Goal: Information Seeking & Learning: Learn about a topic

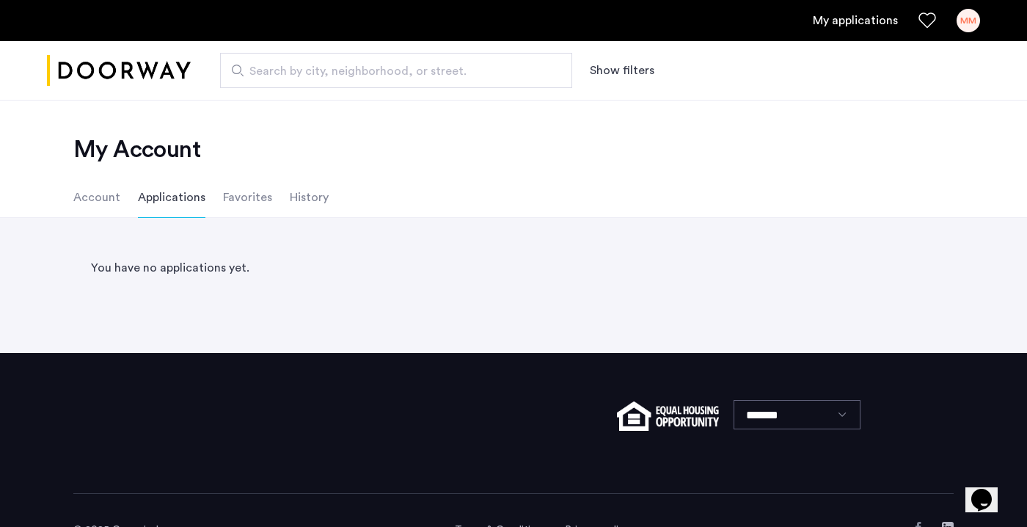
click at [311, 201] on li "History" at bounding box center [309, 197] width 39 height 41
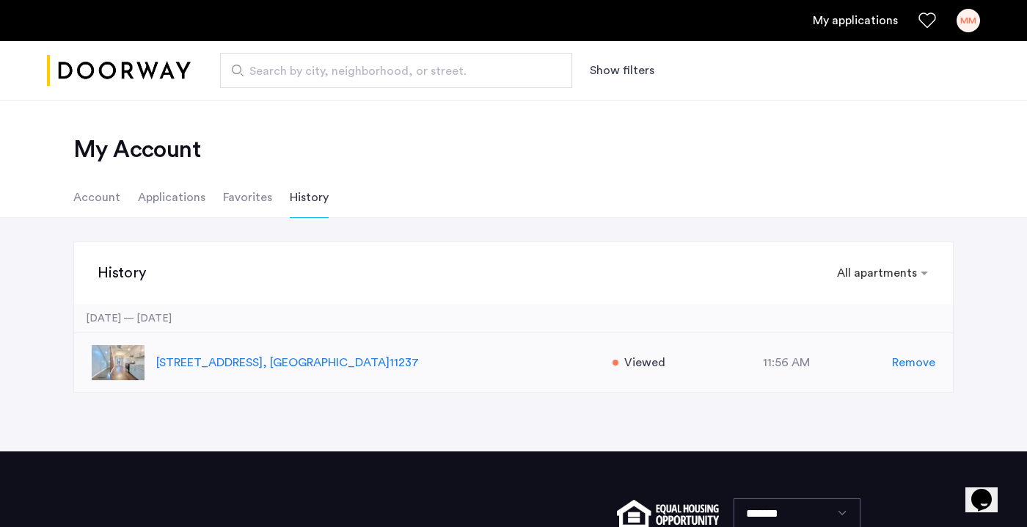
click at [118, 351] on img at bounding box center [118, 362] width 53 height 35
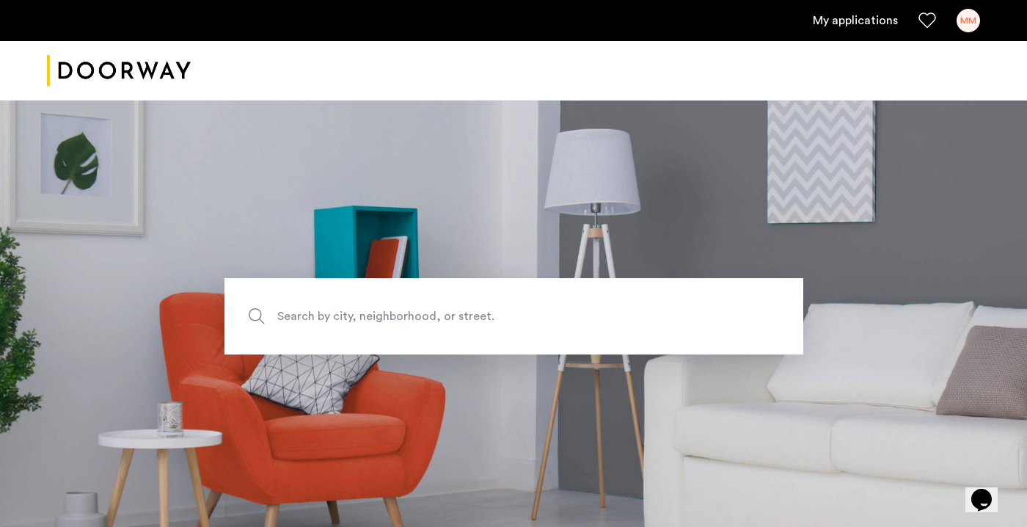
click at [331, 315] on span "Search by city, neighborhood, or street." at bounding box center [479, 317] width 405 height 20
click at [331, 315] on input "Search by city, neighborhood, or street." at bounding box center [513, 316] width 579 height 76
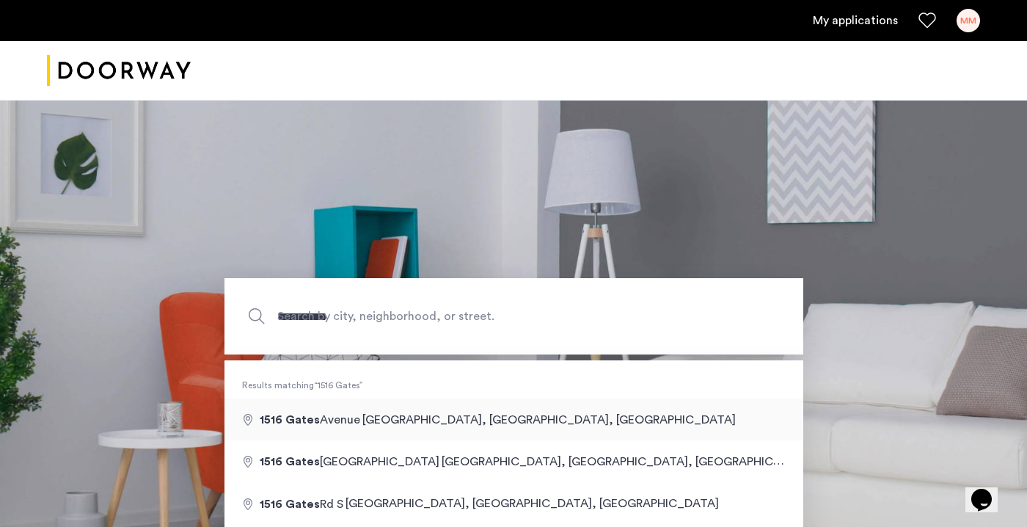
type input "**********"
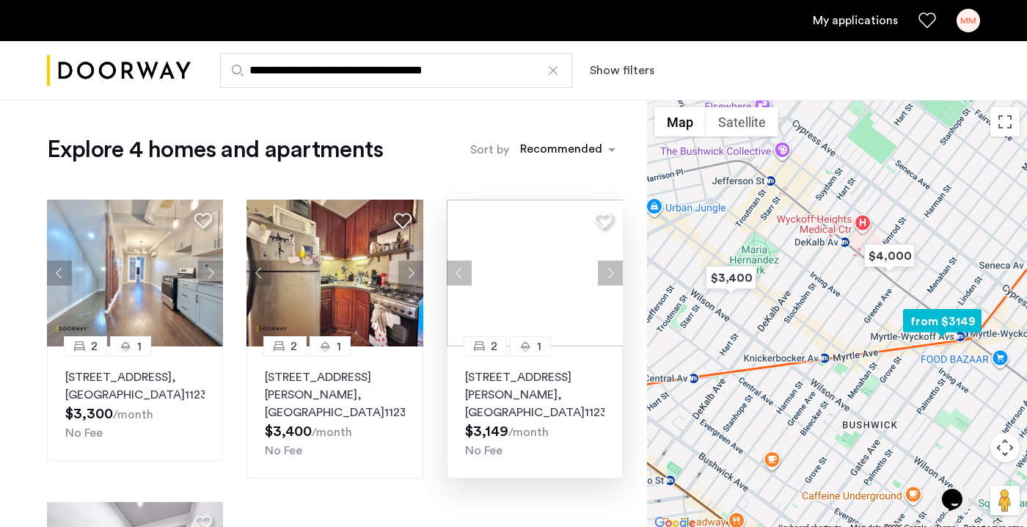
click at [543, 234] on img at bounding box center [535, 272] width 177 height 147
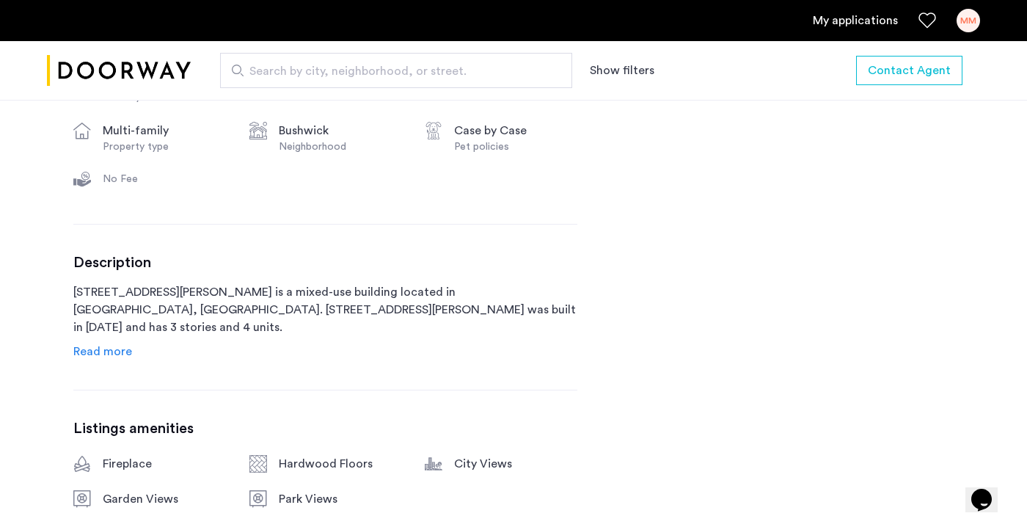
scroll to position [595, 0]
click at [109, 348] on span "Read more" at bounding box center [102, 350] width 59 height 12
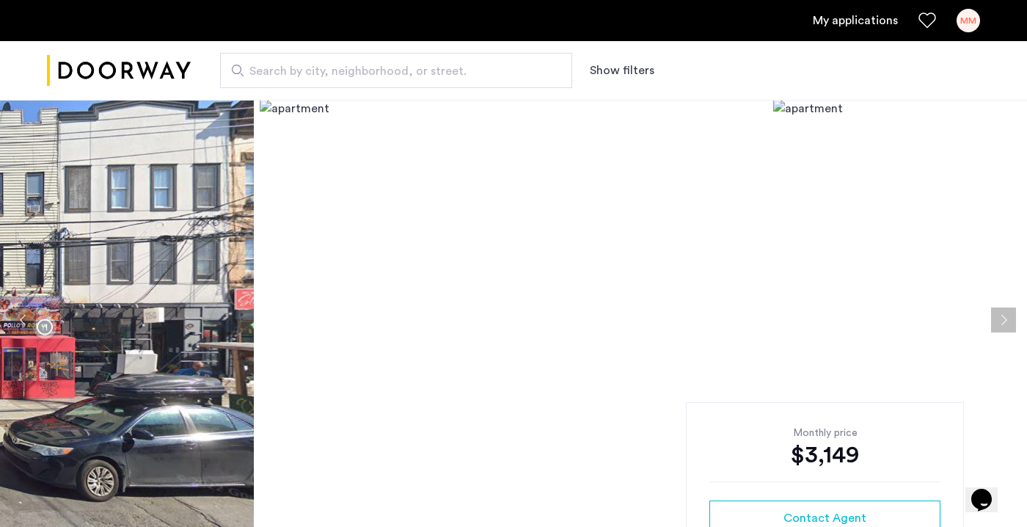
scroll to position [0, 0]
click at [164, 318] on img at bounding box center [-1, 320] width 507 height 440
click at [409, 240] on img at bounding box center [513, 320] width 507 height 440
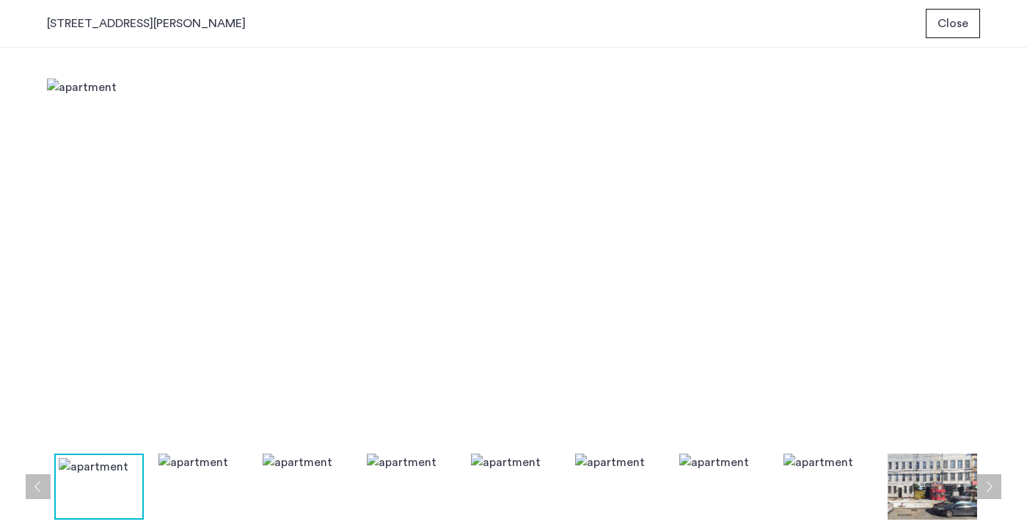
click at [201, 474] on img at bounding box center [202, 486] width 89 height 66
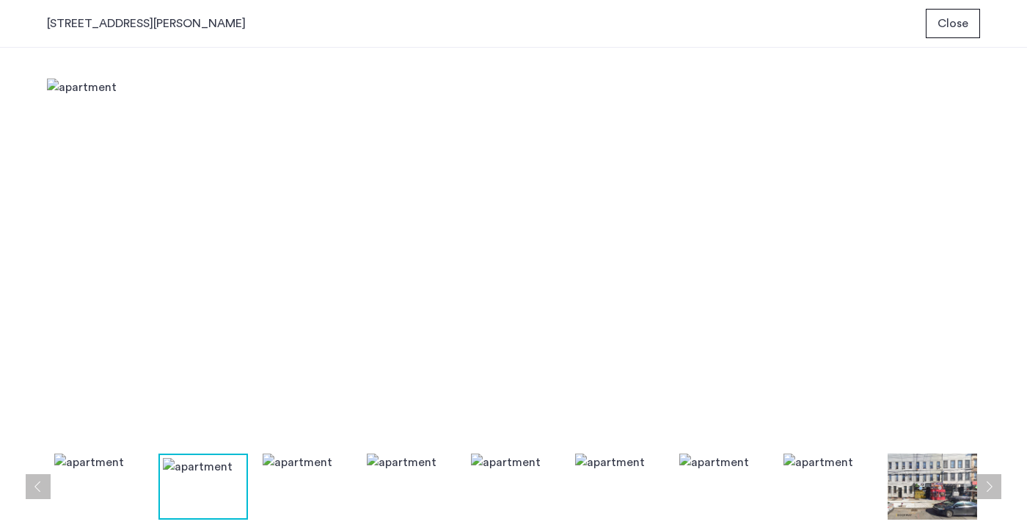
click at [310, 472] on img at bounding box center [307, 486] width 89 height 66
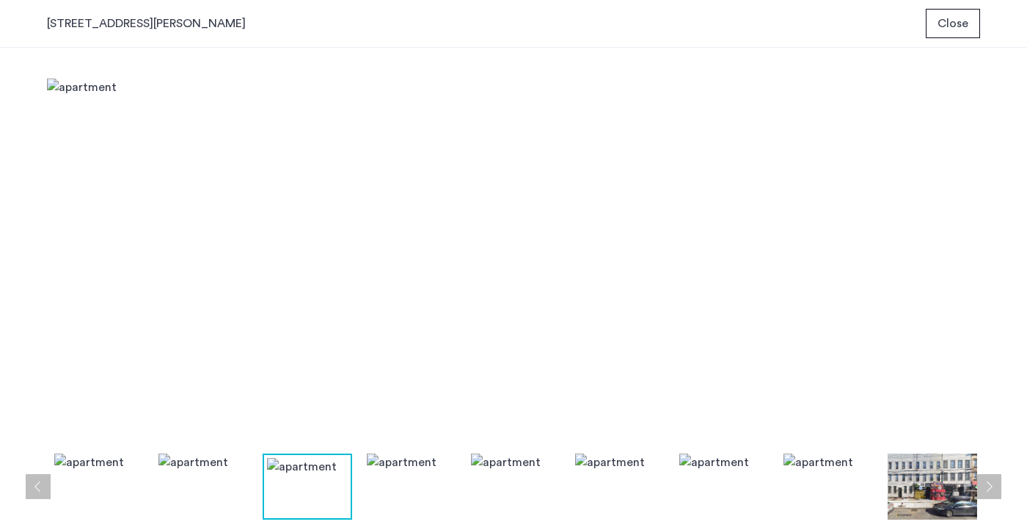
click at [394, 477] on img at bounding box center [411, 486] width 89 height 66
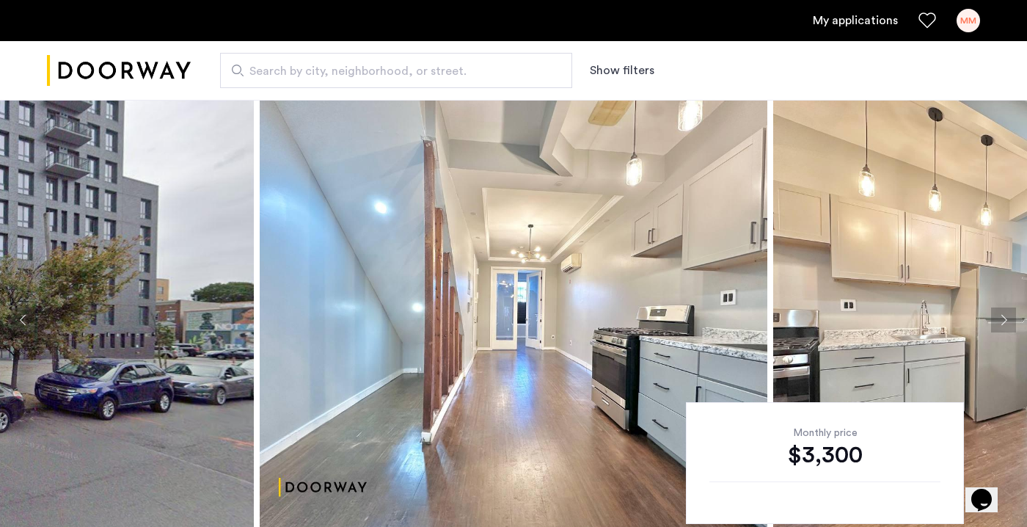
scroll to position [10, 0]
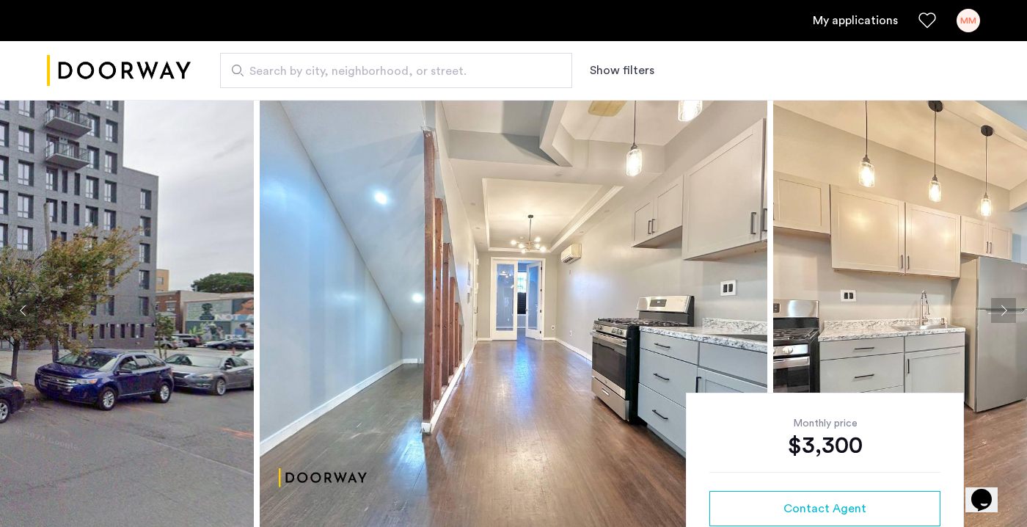
click at [378, 232] on img at bounding box center [513, 310] width 507 height 440
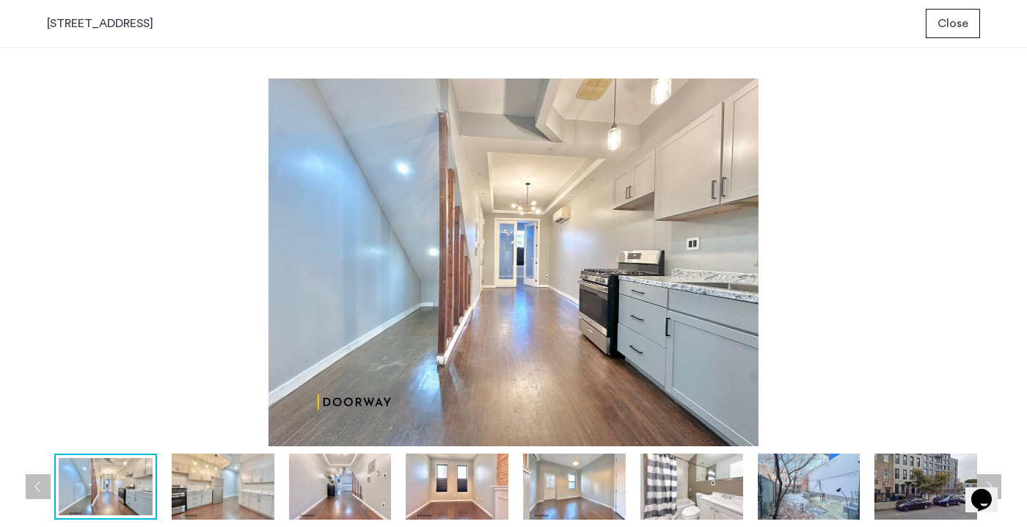
scroll to position [0, 0]
click at [246, 489] on img at bounding box center [223, 486] width 103 height 66
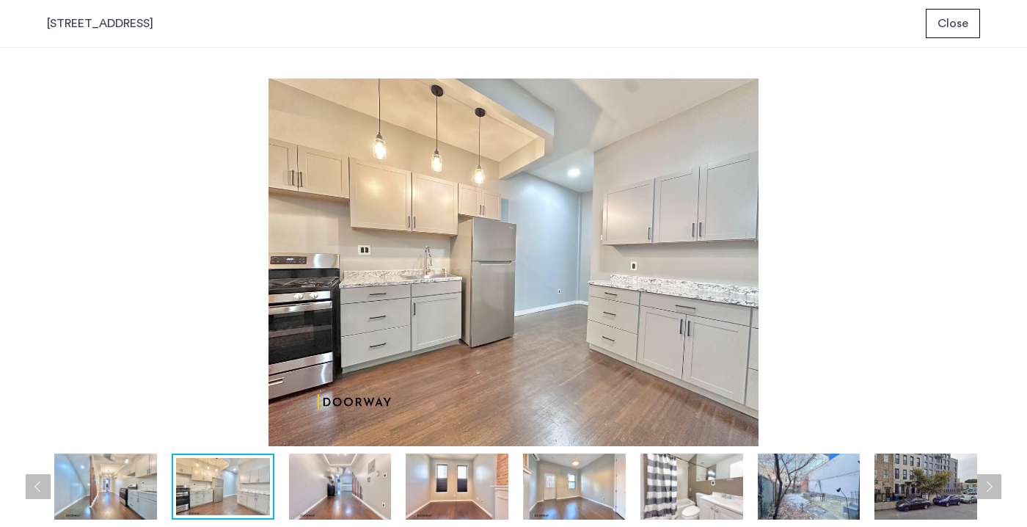
click at [366, 470] on img at bounding box center [340, 486] width 103 height 66
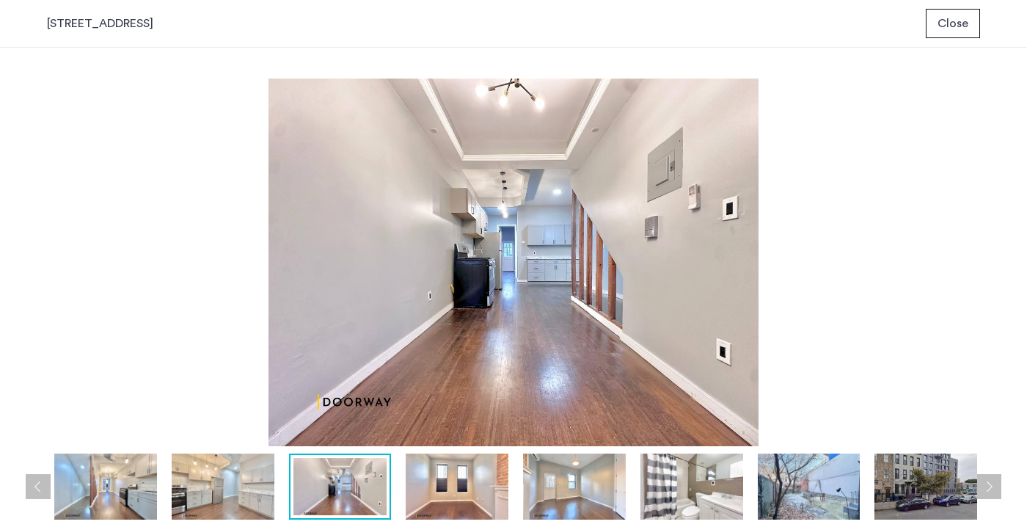
click at [440, 477] on img at bounding box center [457, 486] width 103 height 66
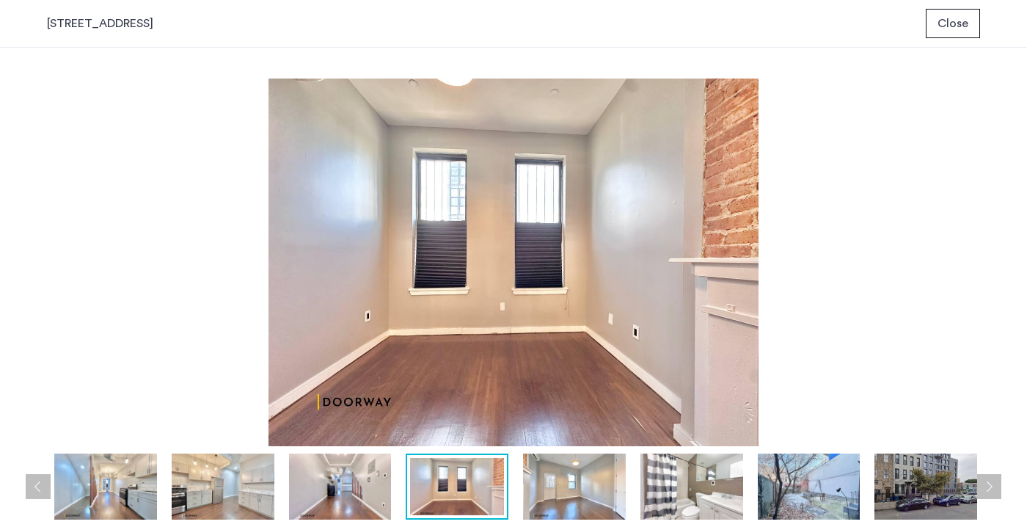
click at [551, 475] on img at bounding box center [574, 486] width 103 height 66
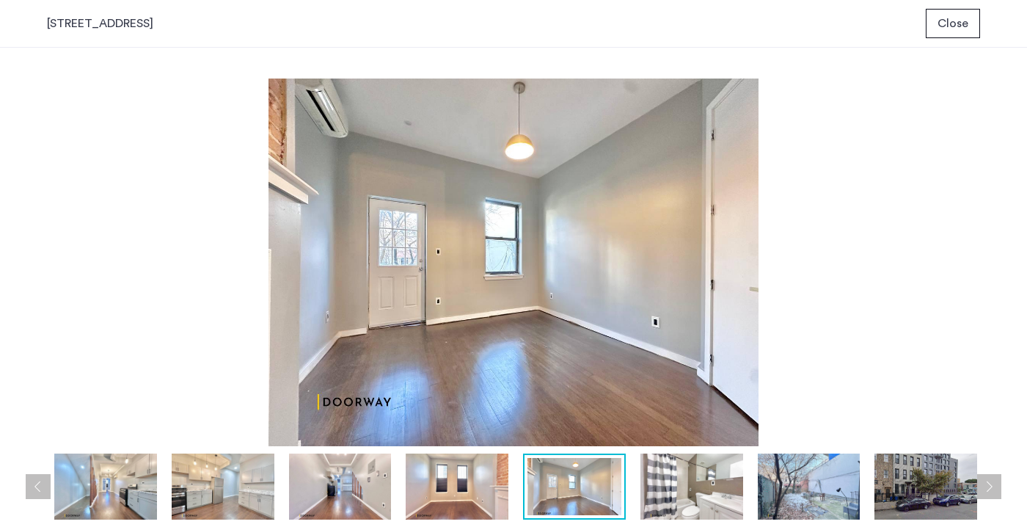
click at [708, 469] on img at bounding box center [691, 486] width 103 height 66
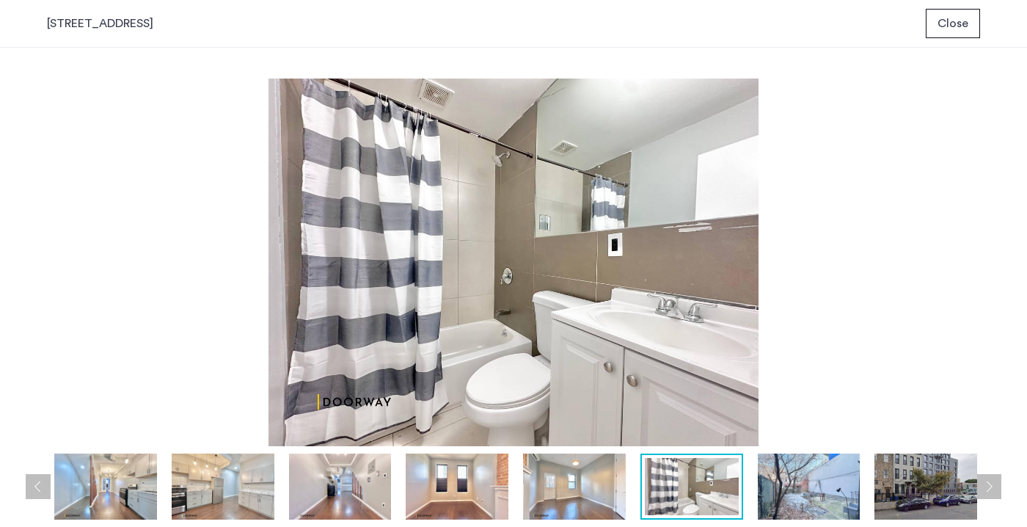
click at [782, 480] on img at bounding box center [809, 486] width 103 height 66
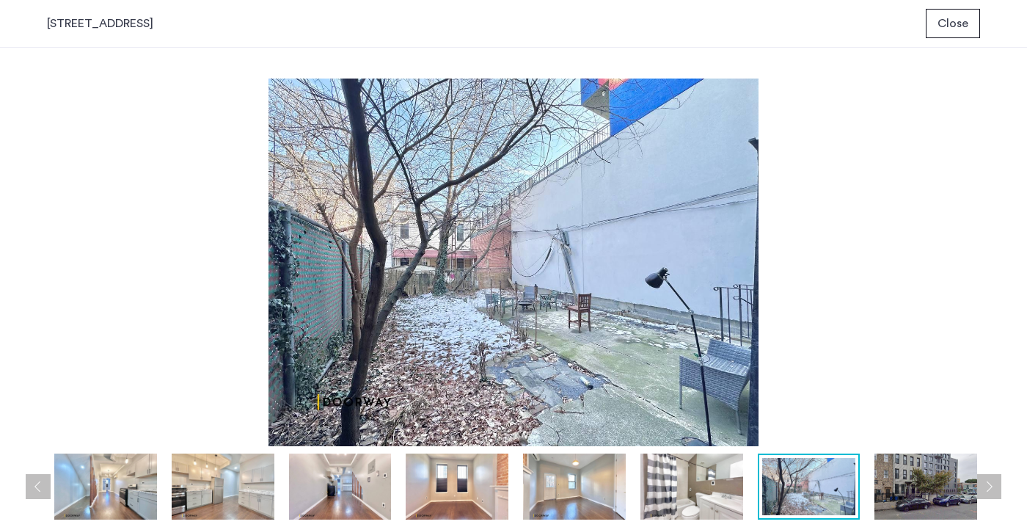
click at [886, 487] on img at bounding box center [925, 486] width 103 height 66
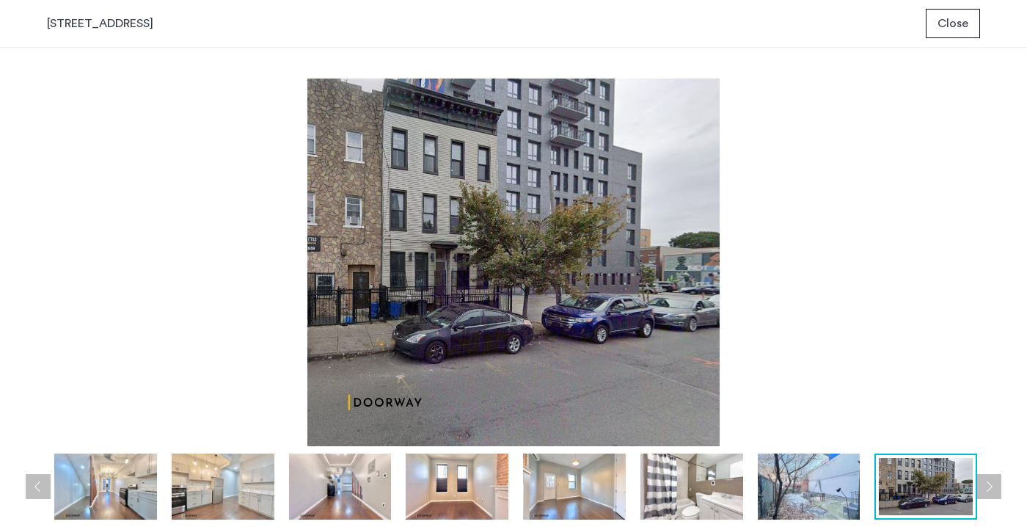
click at [993, 484] on button "Next apartment" at bounding box center [988, 486] width 25 height 25
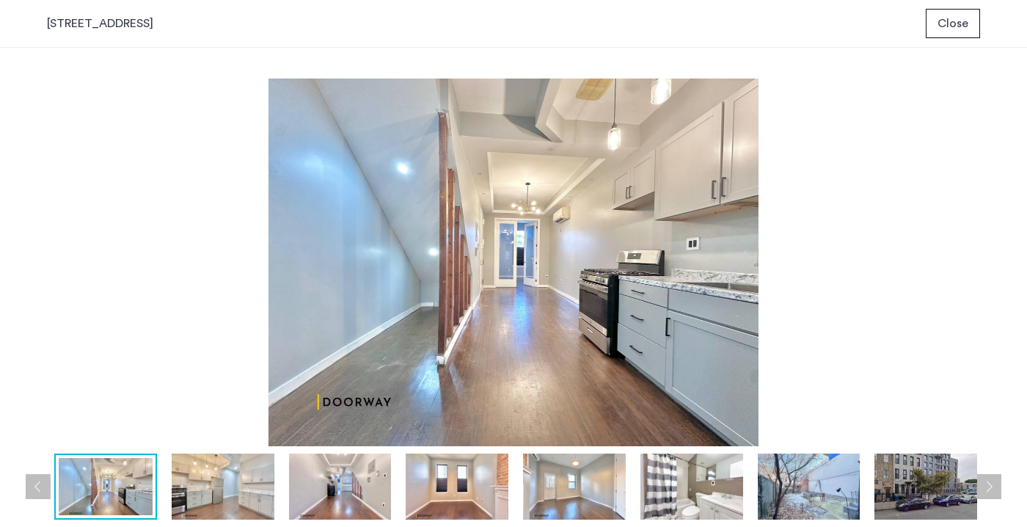
click at [993, 484] on button "Next apartment" at bounding box center [988, 486] width 25 height 25
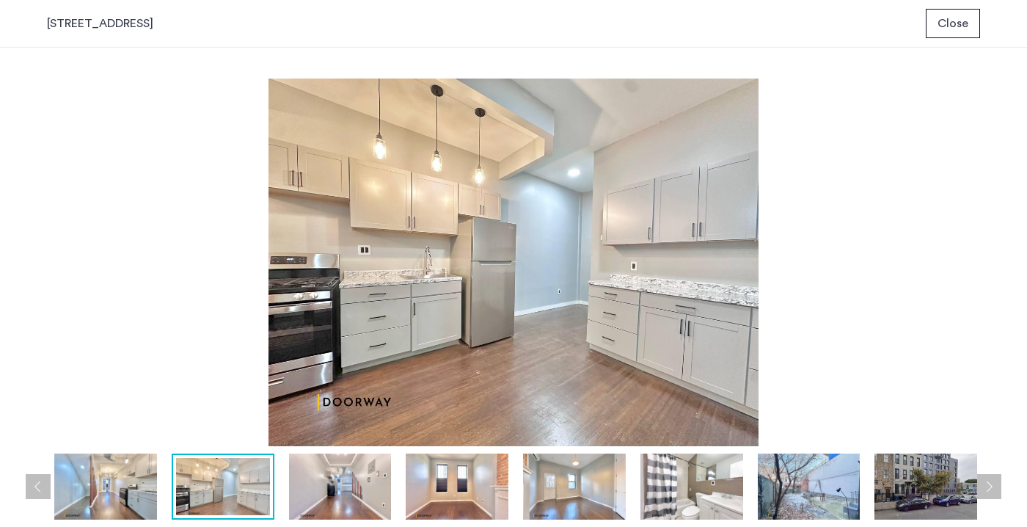
click at [993, 484] on button "Next apartment" at bounding box center [988, 486] width 25 height 25
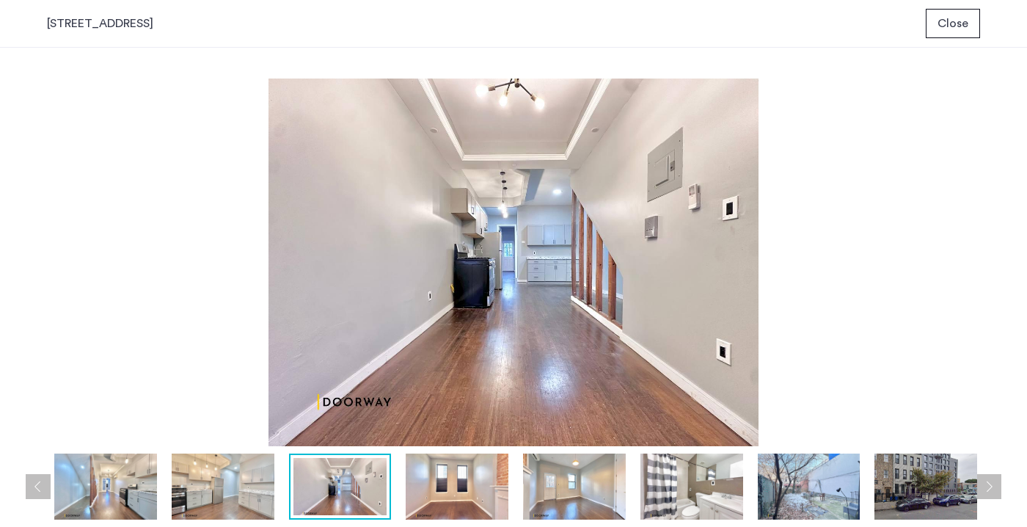
click at [993, 484] on button "Next apartment" at bounding box center [988, 486] width 25 height 25
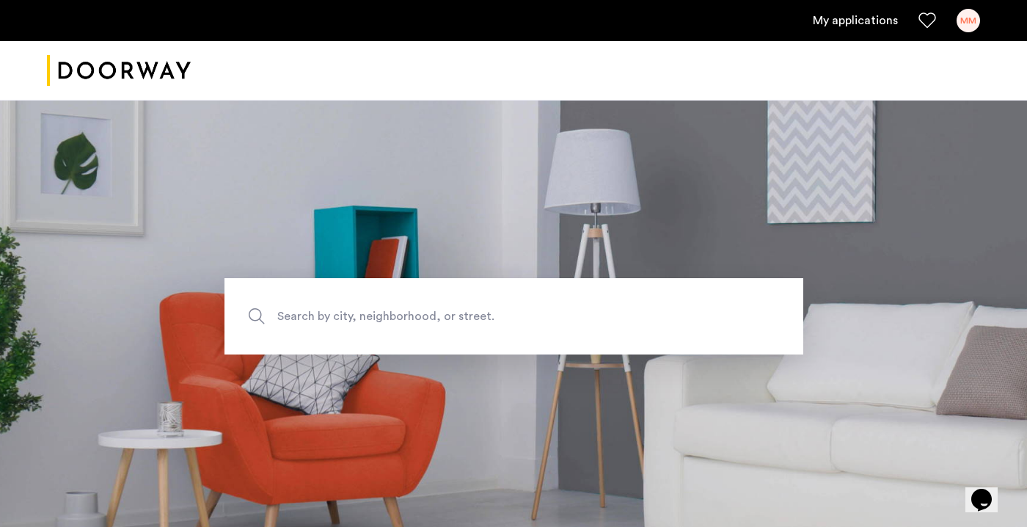
click at [966, 20] on div "MM" at bounding box center [967, 20] width 23 height 23
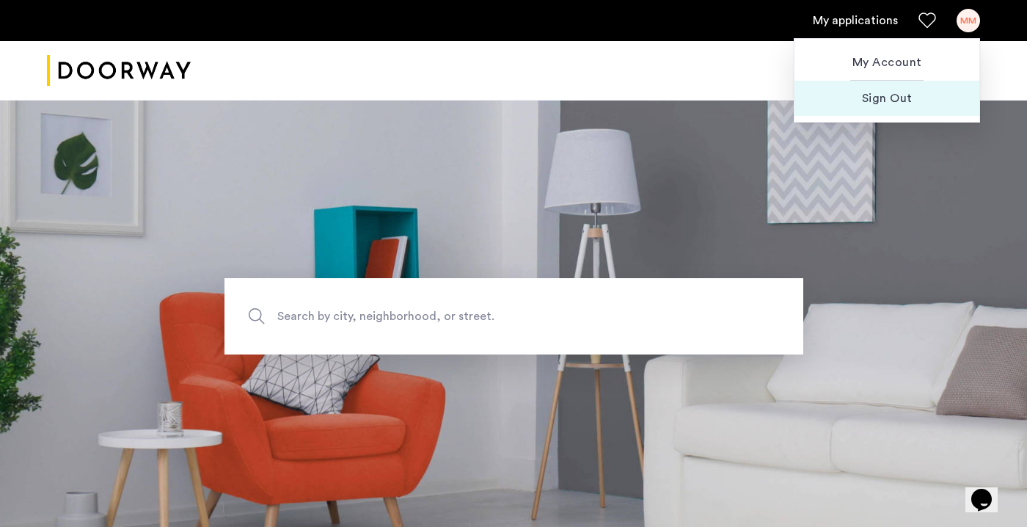
click at [902, 100] on span "Sign Out" at bounding box center [886, 98] width 161 height 18
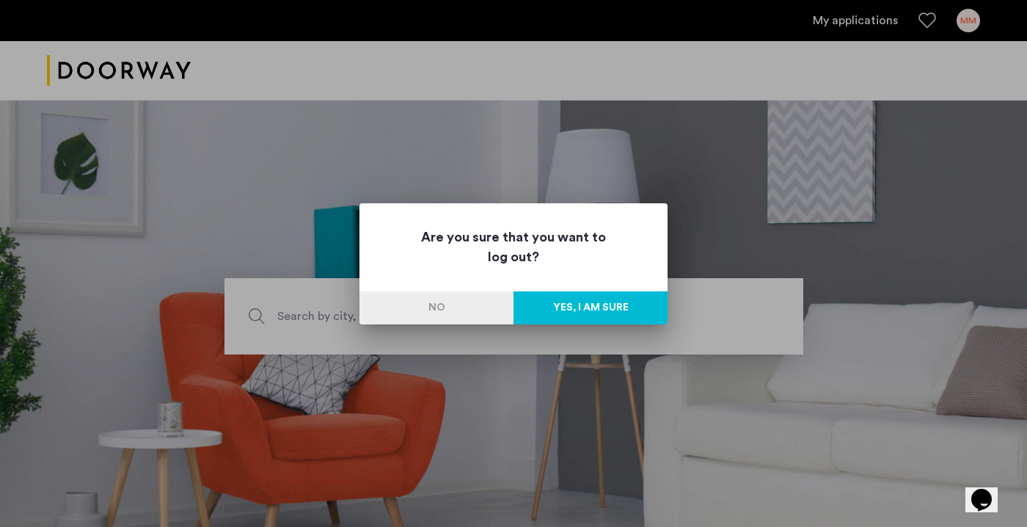
click at [628, 304] on button "Yes, I am sure" at bounding box center [590, 307] width 154 height 33
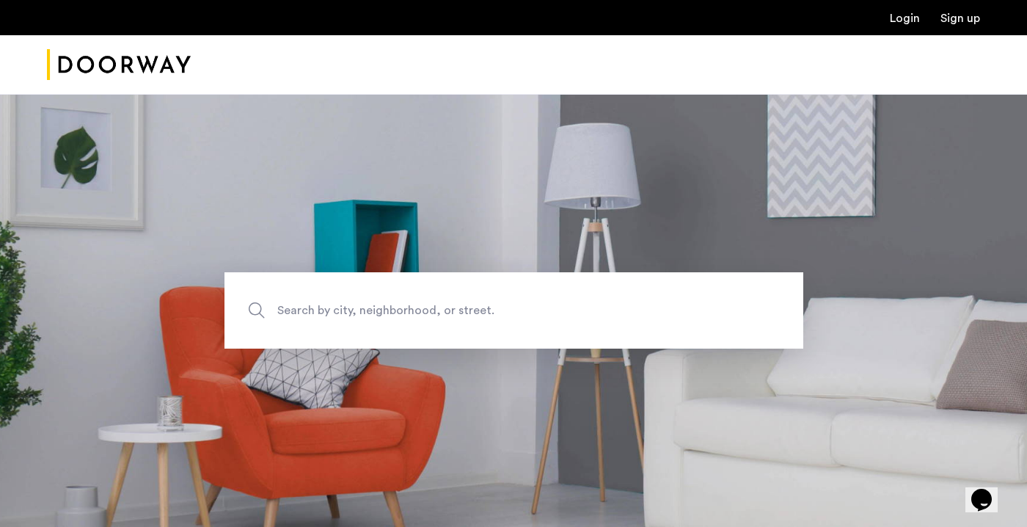
click at [901, 24] on link "Login" at bounding box center [905, 18] width 30 height 12
